Goal: Check status

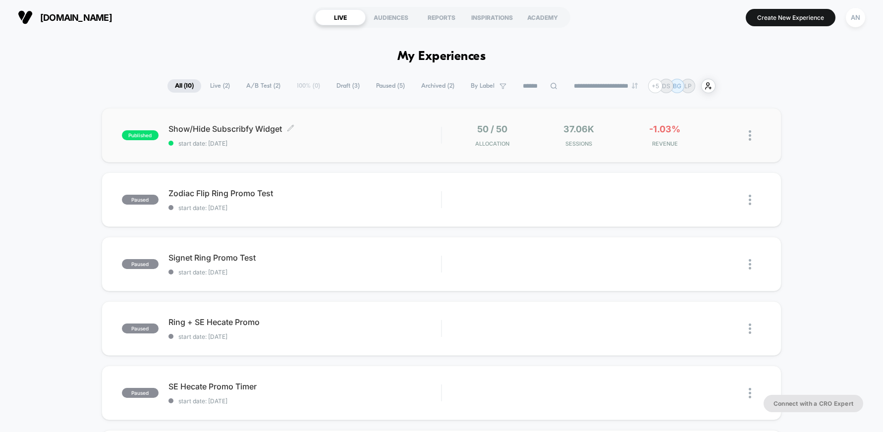
click at [352, 144] on span "start date: [DATE]" at bounding box center [305, 143] width 273 height 7
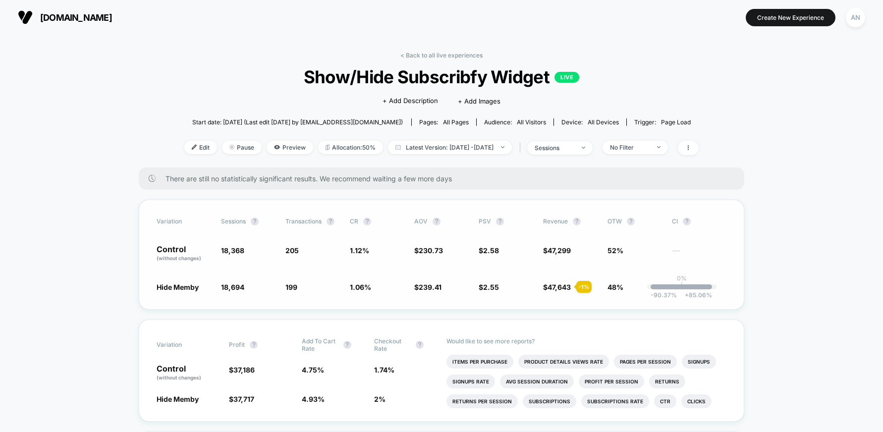
click at [582, 287] on div "- 1 %" at bounding box center [584, 287] width 15 height 12
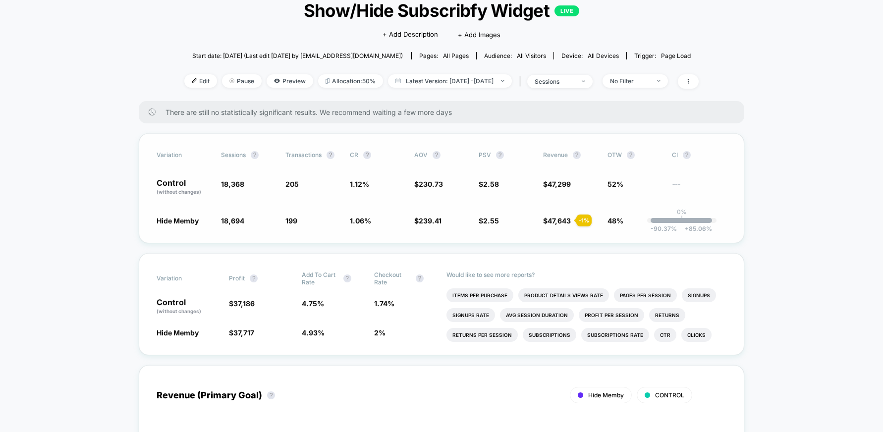
scroll to position [85, 0]
